Goal: Task Accomplishment & Management: Manage account settings

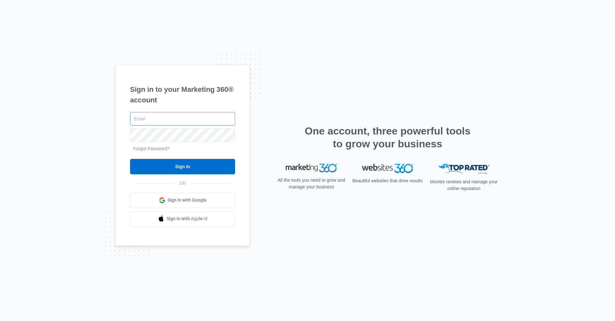
click at [178, 120] on input "text" at bounding box center [182, 118] width 105 height 13
type input "n"
type input "admin@norco"
click at [169, 120] on input "text" at bounding box center [182, 118] width 105 height 13
click at [183, 125] on input "text" at bounding box center [182, 118] width 105 height 13
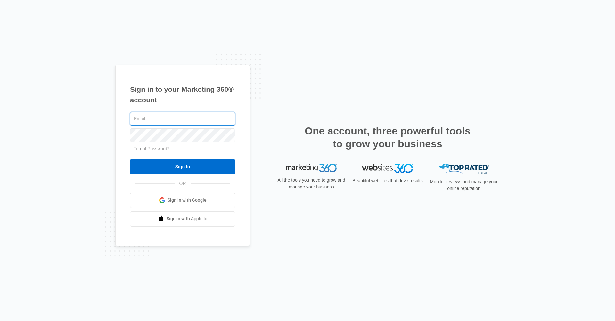
click at [230, 119] on input "text" at bounding box center [182, 118] width 105 height 13
type input "[EMAIL_ADDRESS][DOMAIN_NAME]"
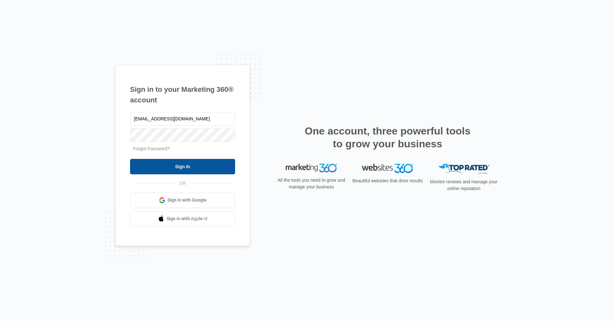
click at [225, 168] on input "Sign In" at bounding box center [182, 166] width 105 height 15
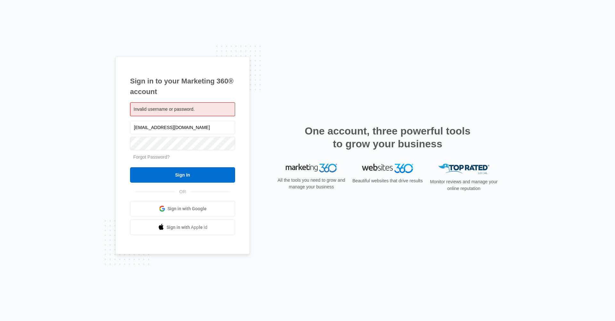
click at [318, 221] on div "Sign in to your Marketing 360® account Invalid username or password. admin@norc…" at bounding box center [307, 160] width 385 height 208
click at [201, 175] on input "Sign In" at bounding box center [182, 174] width 105 height 15
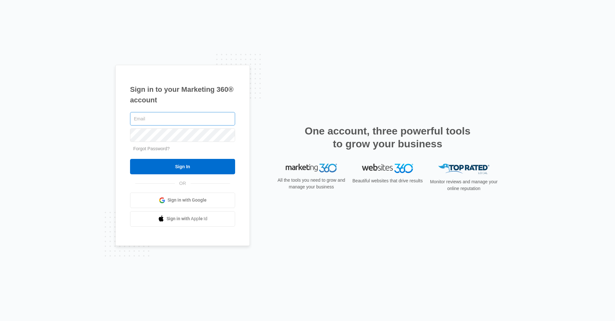
click at [151, 119] on input "text" at bounding box center [182, 118] width 105 height 13
type input "[EMAIL_ADDRESS][DOMAIN_NAME]"
click at [183, 166] on input "Sign In" at bounding box center [182, 166] width 105 height 15
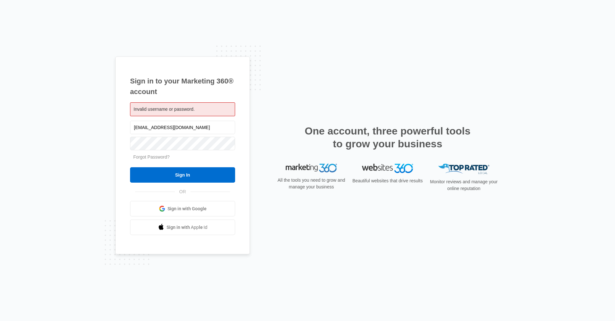
click at [193, 111] on span "Invalid username or password." at bounding box center [164, 108] width 61 height 5
click at [193, 125] on input "[EMAIL_ADDRESS][DOMAIN_NAME]" at bounding box center [182, 127] width 105 height 13
click at [183, 175] on input "Sign In" at bounding box center [182, 174] width 105 height 15
click at [208, 174] on input "Sign In" at bounding box center [182, 174] width 105 height 15
click at [269, 129] on div "Sign in to your Marketing 360® account Invalid username or password. [EMAIL_ADD…" at bounding box center [307, 160] width 385 height 208
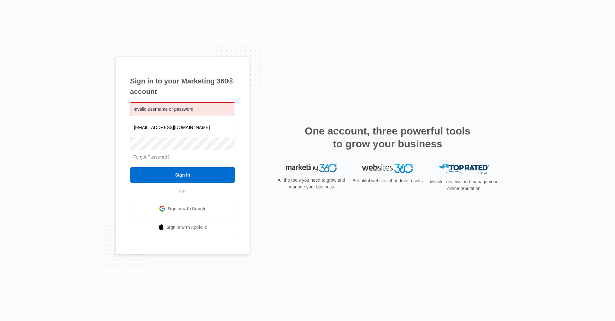
click at [391, 172] on img at bounding box center [387, 167] width 51 height 9
